Goal: Information Seeking & Learning: Learn about a topic

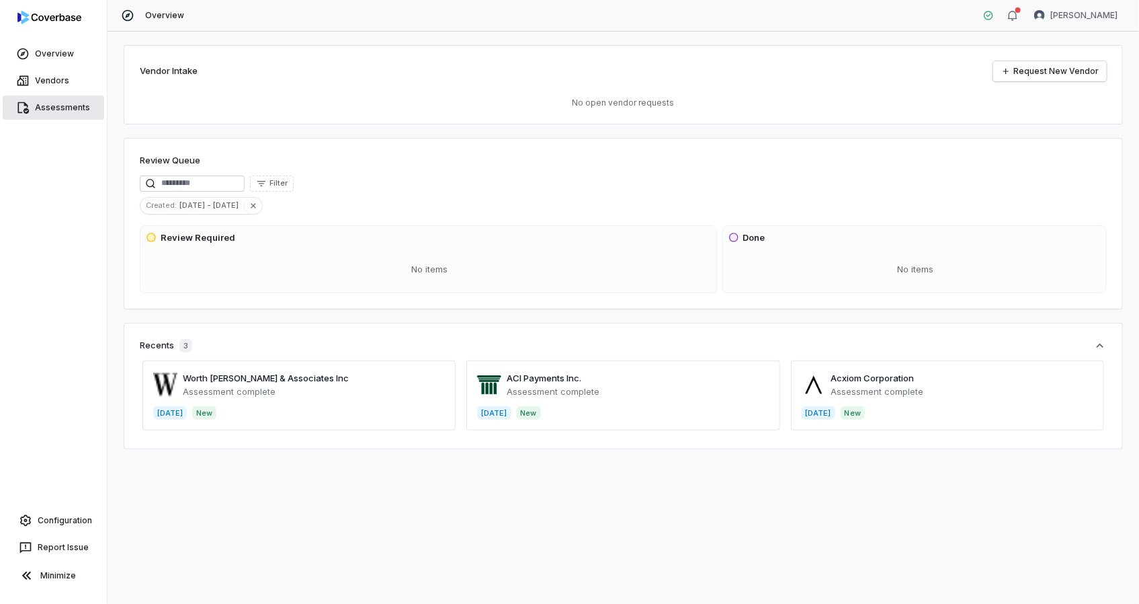
click at [48, 106] on link "Assessments" at bounding box center [54, 107] width 102 height 24
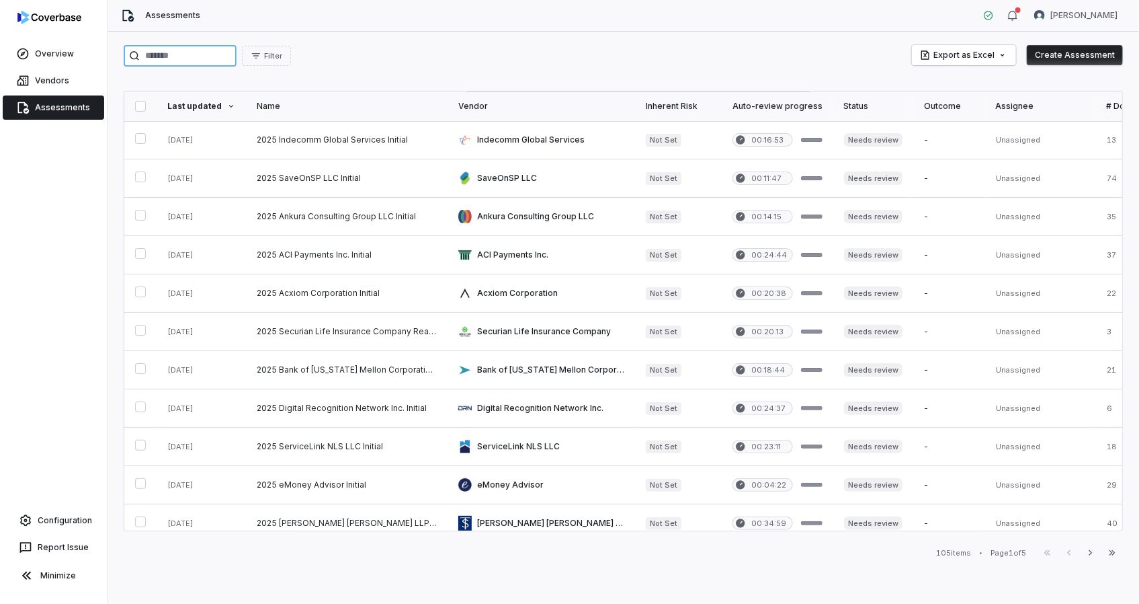
click at [220, 54] on input "search" at bounding box center [180, 56] width 113 height 22
type input "***"
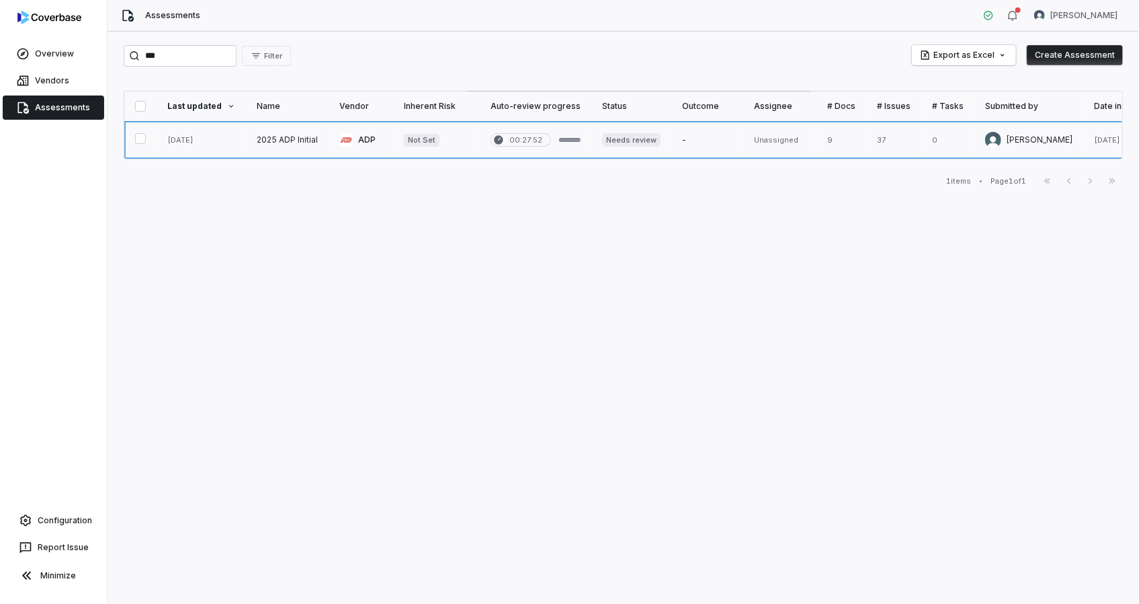
click at [320, 139] on link at bounding box center [287, 140] width 83 height 38
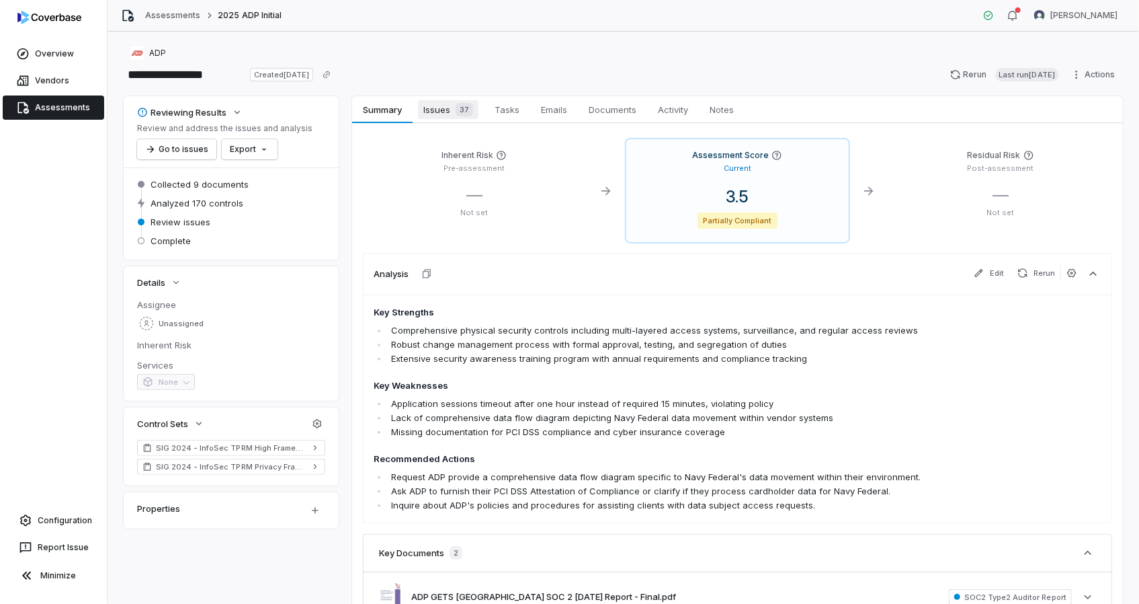
click at [429, 106] on span "Issues 37" at bounding box center [448, 109] width 60 height 19
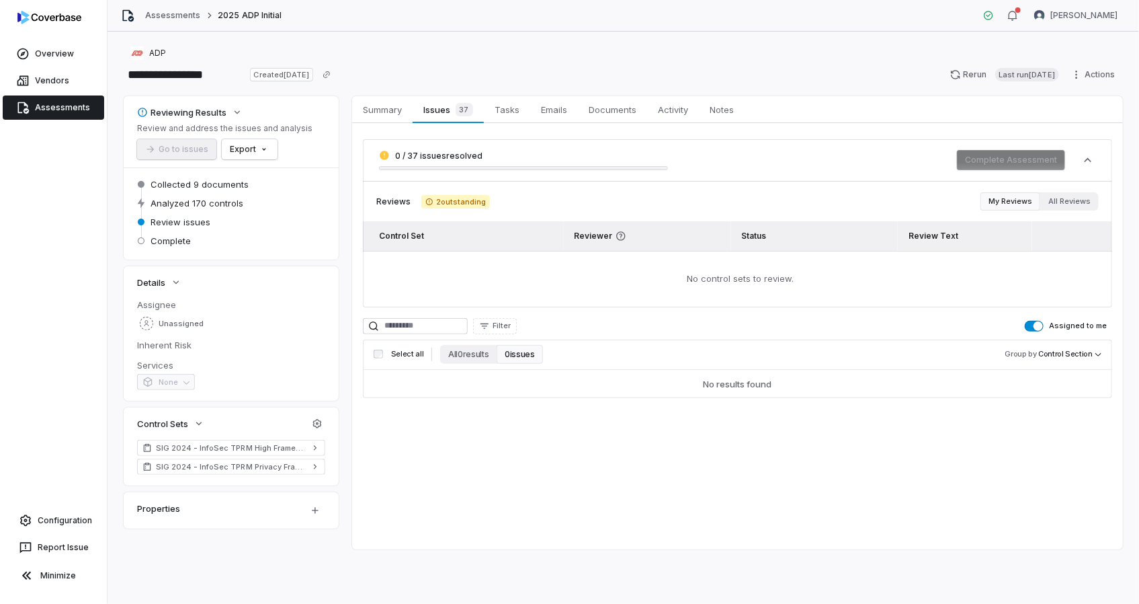
click at [1035, 323] on button "Assigned to me" at bounding box center [1034, 326] width 19 height 11
click at [457, 352] on button "All 0 results" at bounding box center [468, 354] width 56 height 19
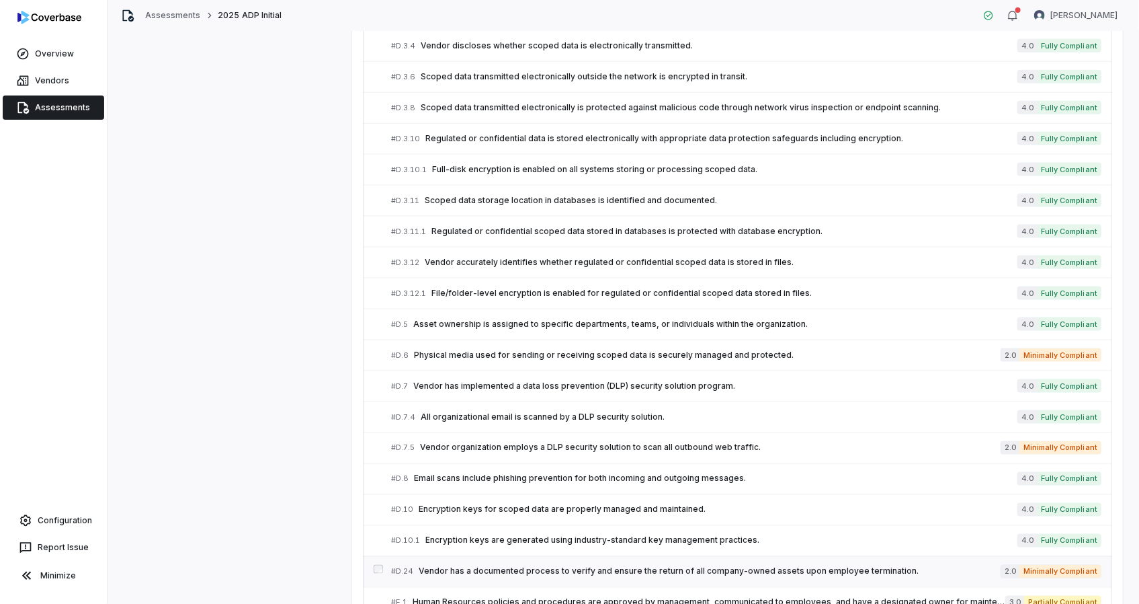
scroll to position [887, 0]
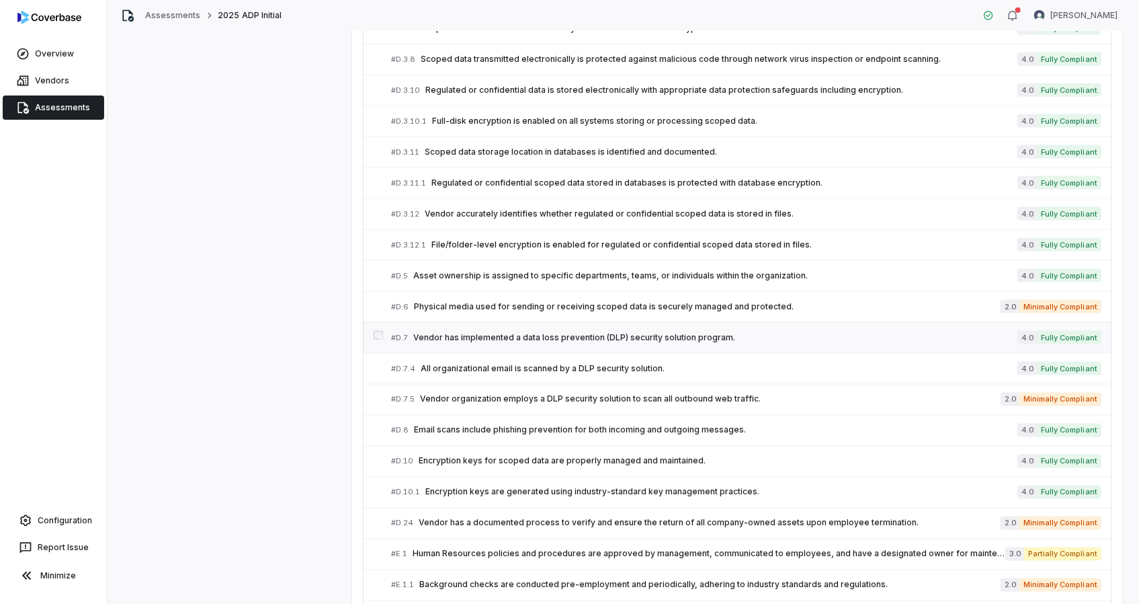
click at [490, 336] on span "Vendor has implemented a data loss prevention (DLP) security solution program." at bounding box center [715, 337] width 605 height 11
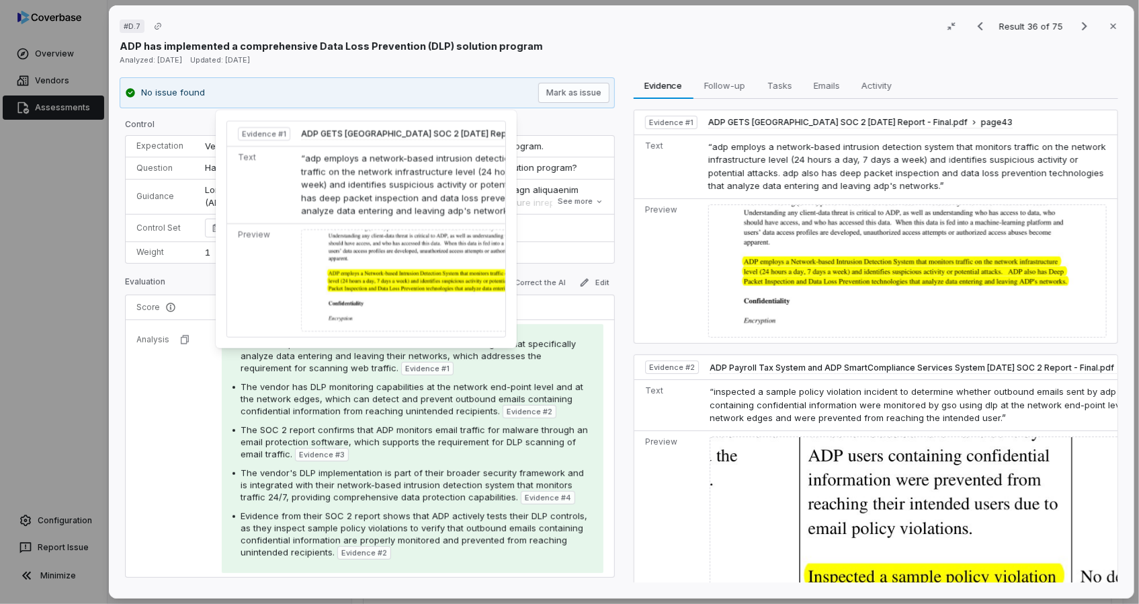
click at [405, 366] on span "Evidence # 1" at bounding box center [427, 368] width 44 height 11
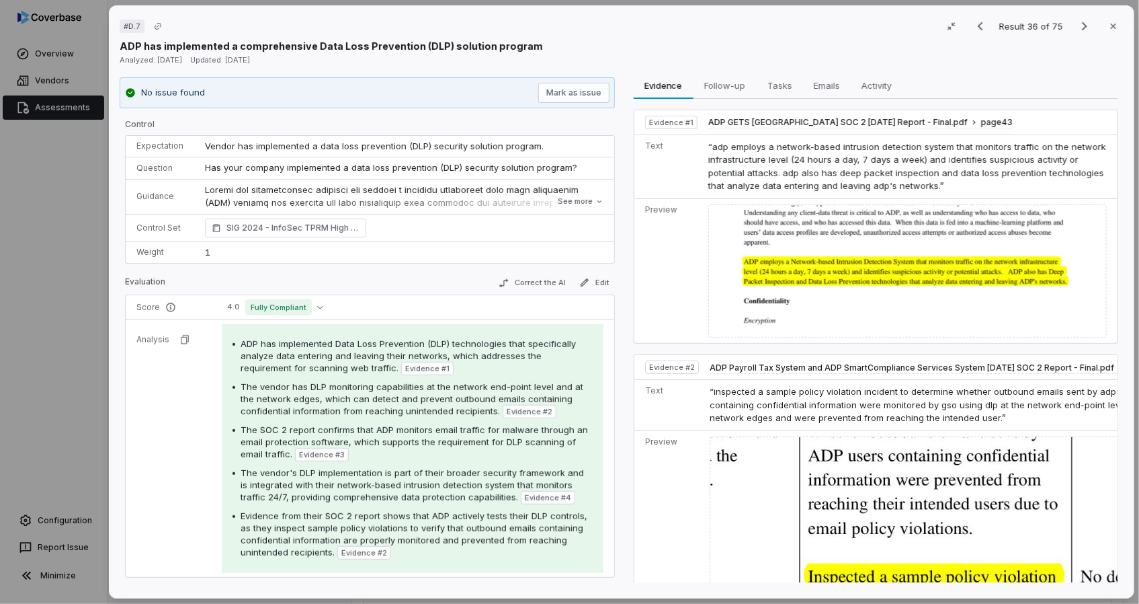
click at [786, 269] on img at bounding box center [907, 271] width 398 height 134
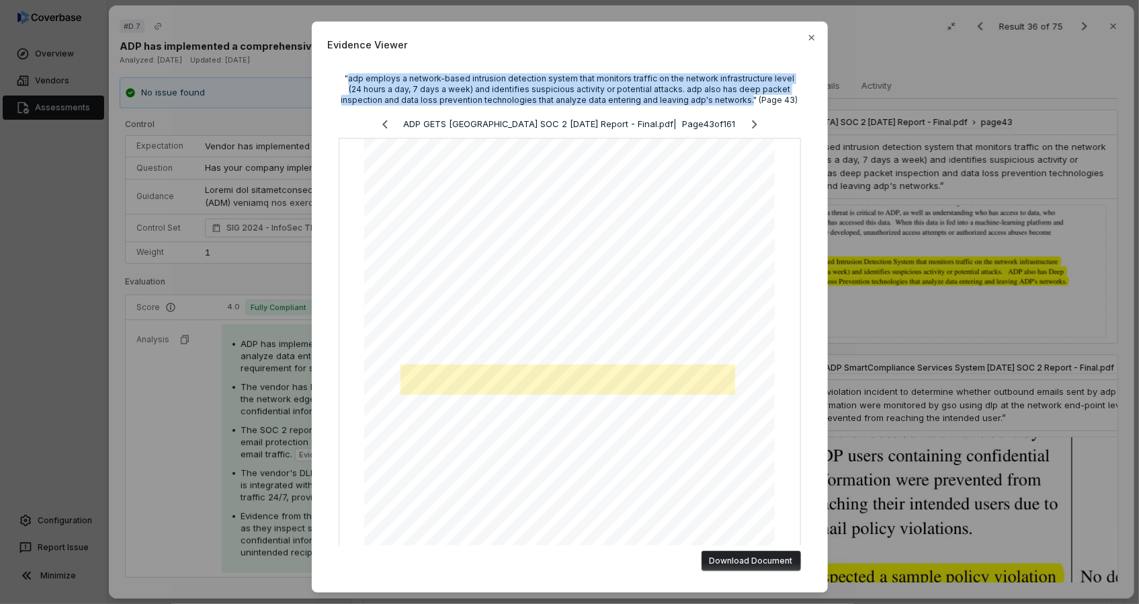
drag, startPoint x: 342, startPoint y: 77, endPoint x: 720, endPoint y: 102, distance: 378.6
click at [720, 102] on div ""adp employs a network-based intrusion detection system that monitors traffic o…" at bounding box center [570, 89] width 462 height 32
copy div "adp employs a network-based intrusion detection system that monitors traffic on…"
drag, startPoint x: 807, startPoint y: 35, endPoint x: 459, endPoint y: 137, distance: 362.2
click at [809, 35] on icon "button" at bounding box center [811, 37] width 5 height 5
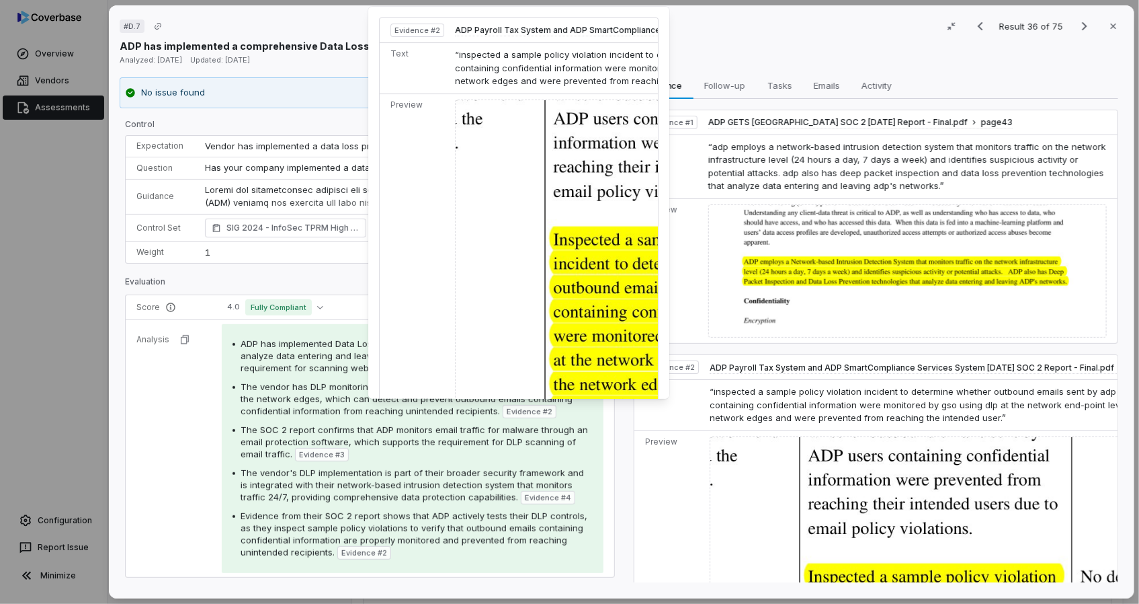
click at [537, 317] on img at bounding box center [681, 334] width 453 height 471
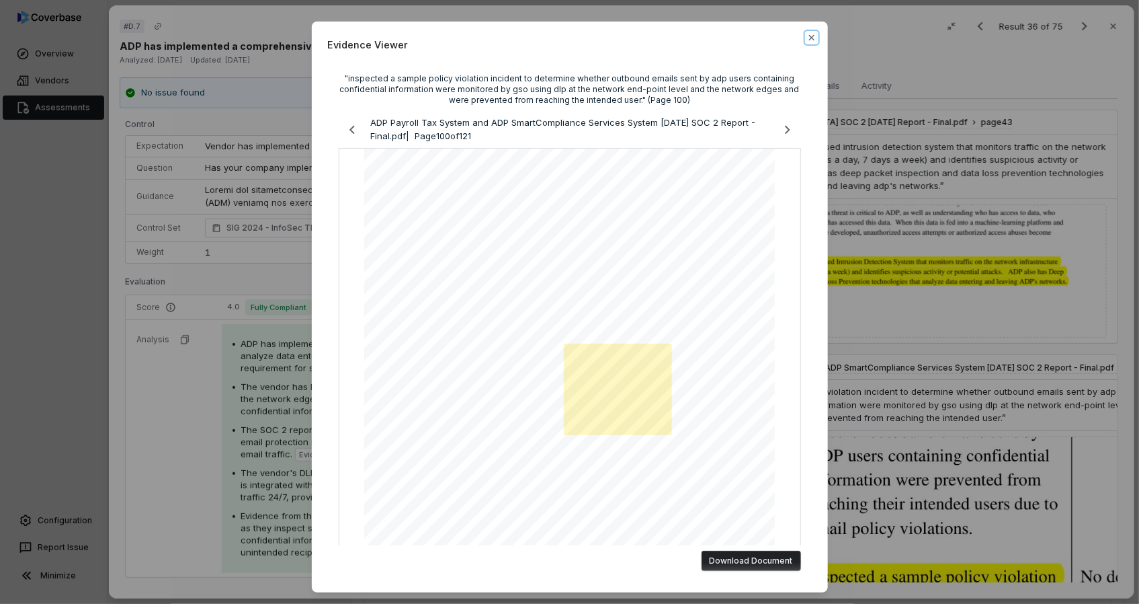
drag, startPoint x: 807, startPoint y: 38, endPoint x: 800, endPoint y: 46, distance: 10.0
click at [807, 38] on icon "button" at bounding box center [812, 37] width 11 height 11
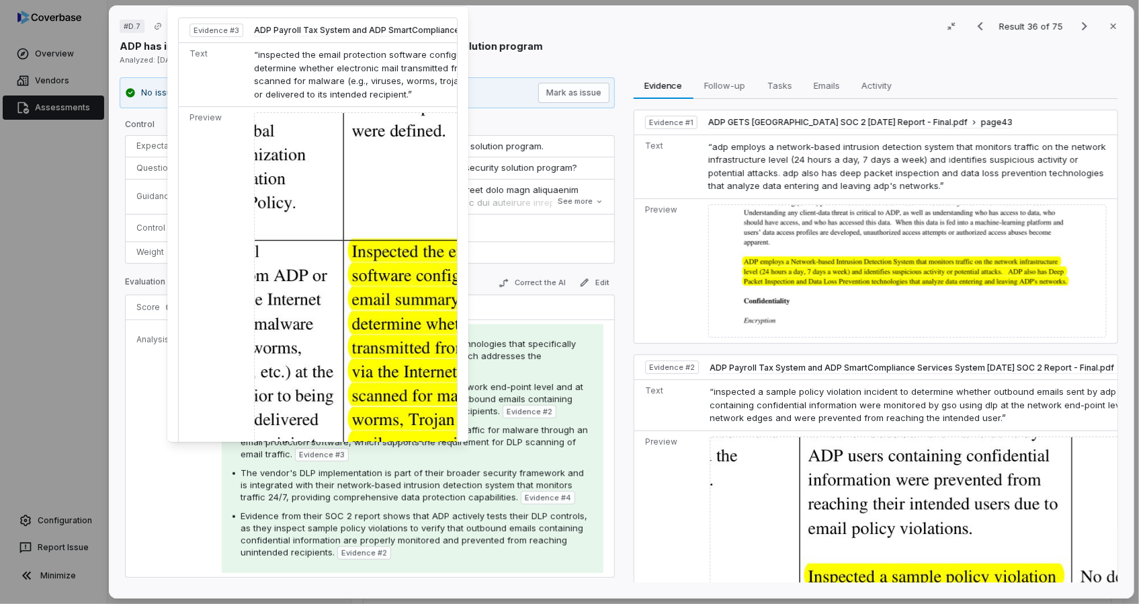
click at [331, 384] on img at bounding box center [480, 370] width 453 height 516
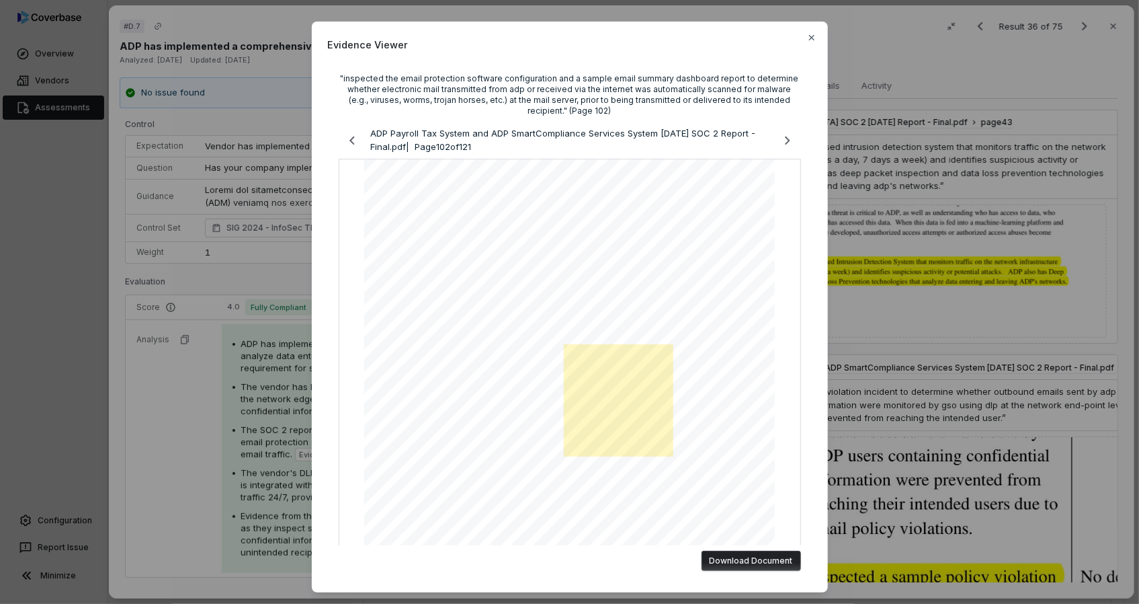
click at [240, 415] on div "Evidence Viewer "inspected the email protection software configuration and a sa…" at bounding box center [569, 302] width 1139 height 604
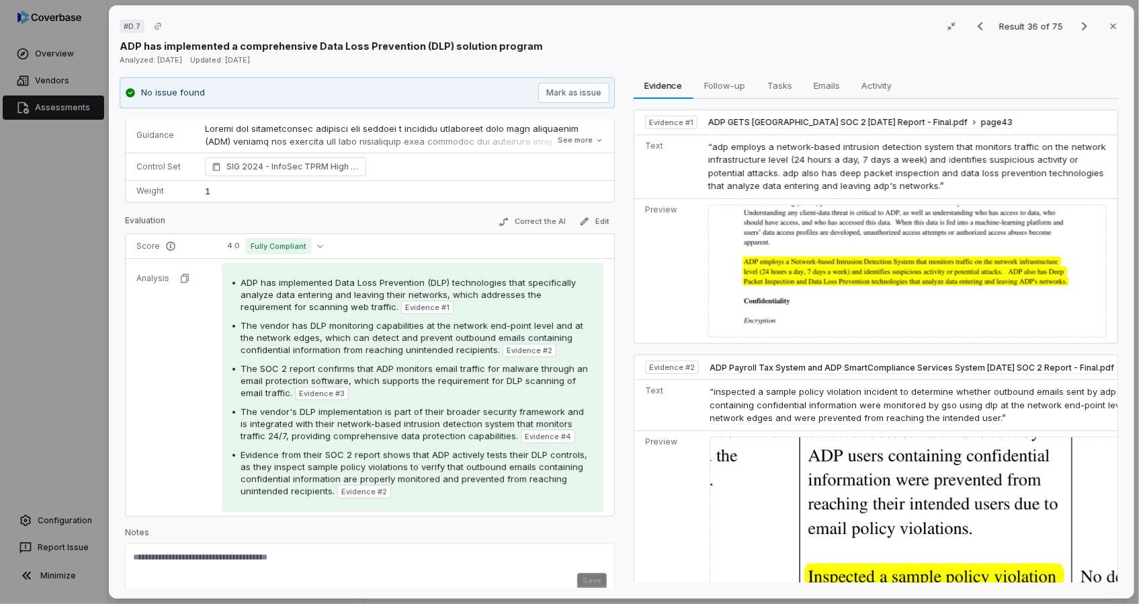
scroll to position [74, 0]
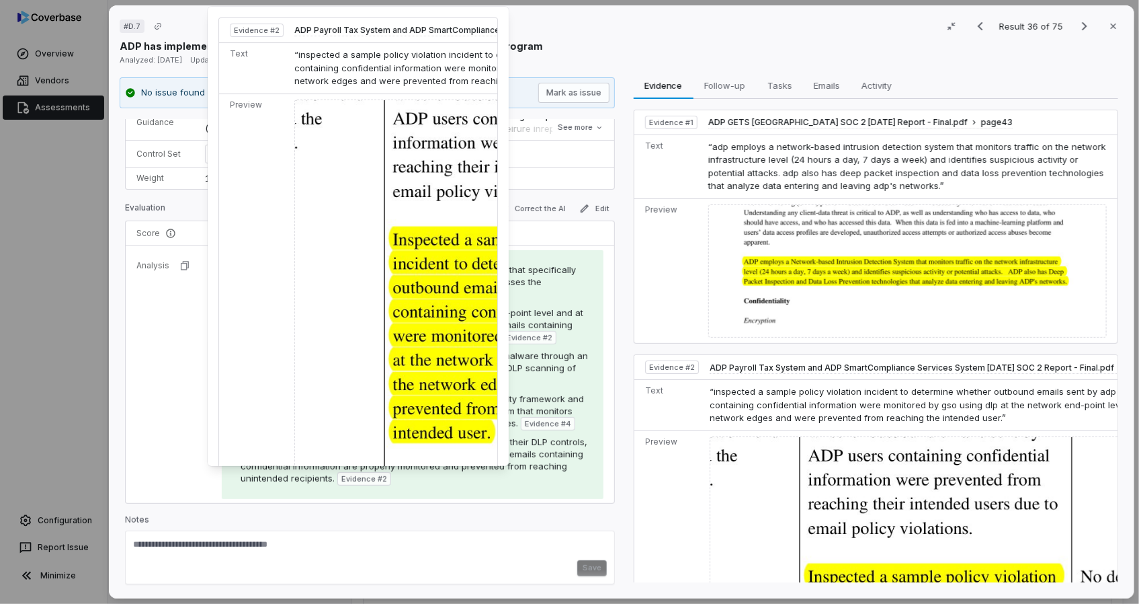
click at [413, 381] on img at bounding box center [520, 334] width 453 height 471
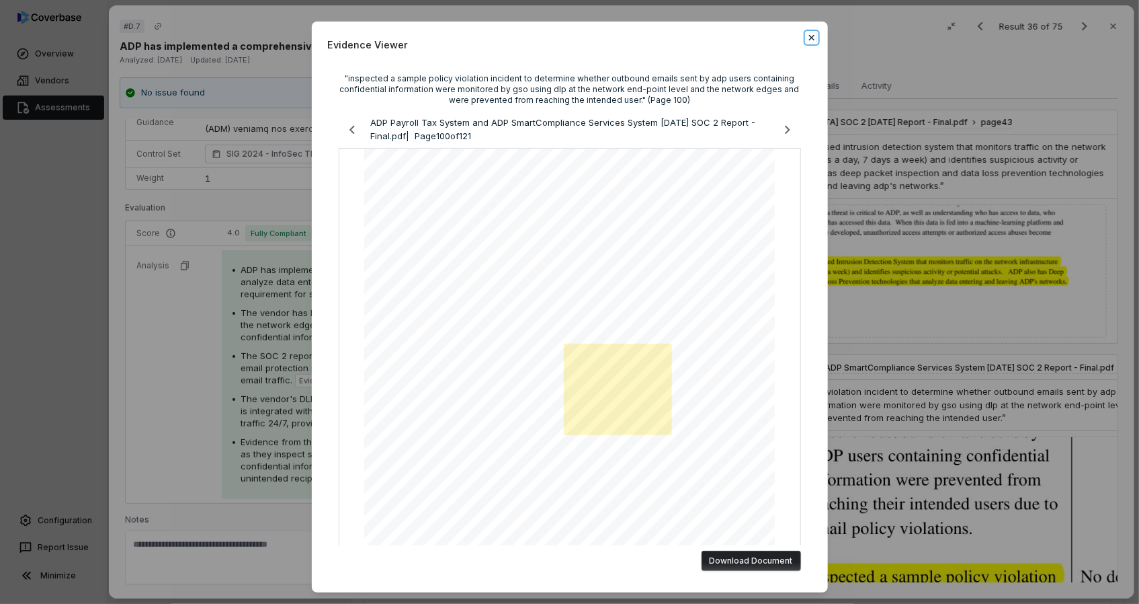
click at [807, 39] on icon "button" at bounding box center [812, 37] width 11 height 11
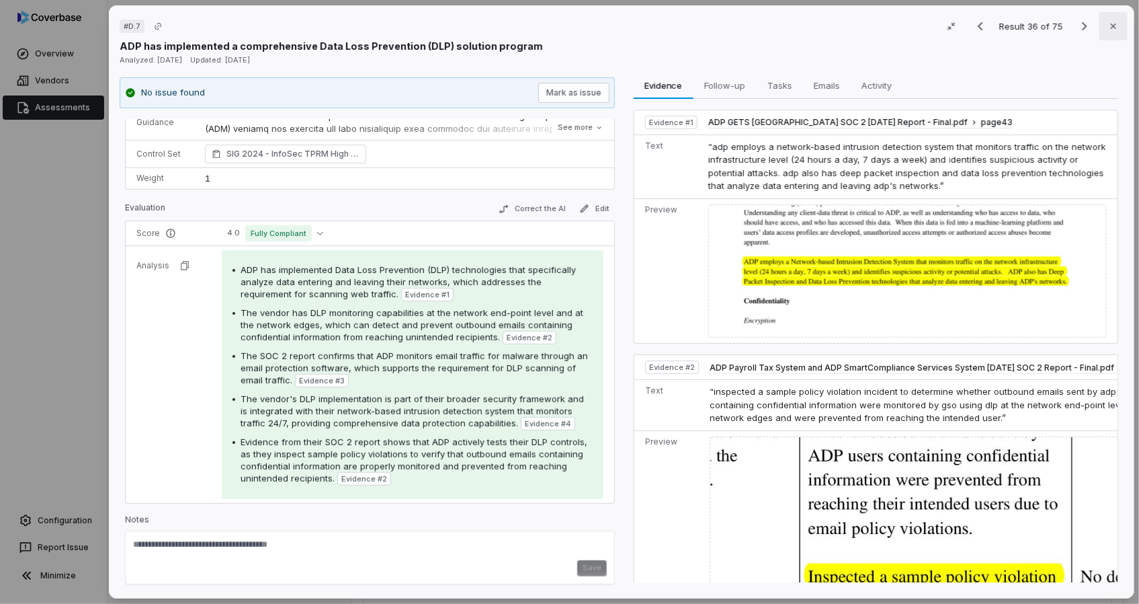
click at [1110, 24] on icon "button" at bounding box center [1112, 26] width 5 height 5
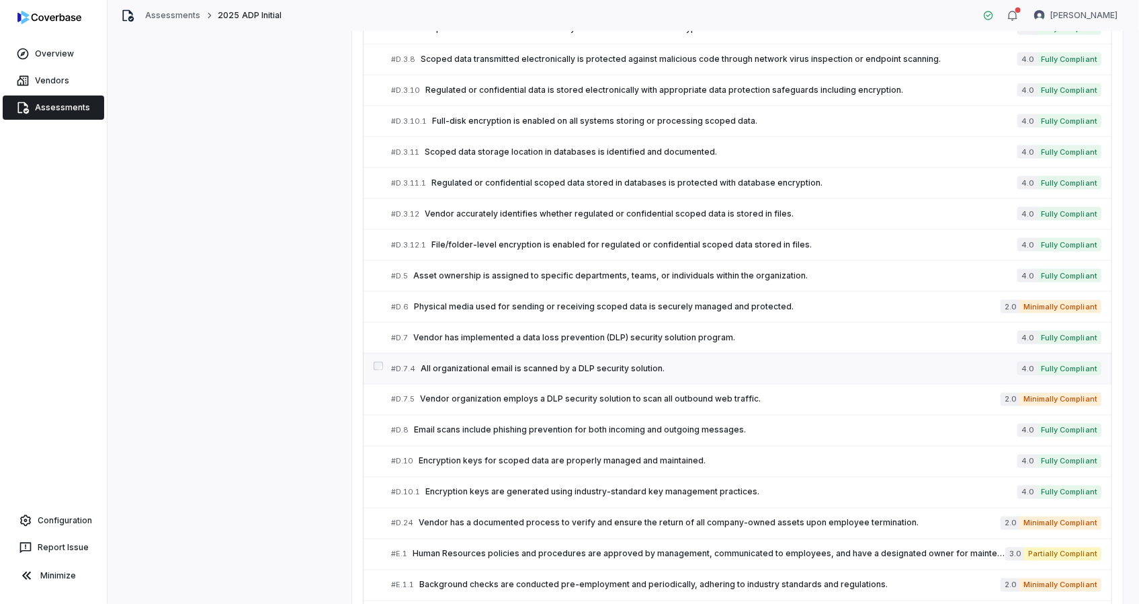
click at [490, 362] on div "# D.7.4 All organizational email is scanned by a DLP security solution." at bounding box center [704, 369] width 627 height 14
